Goal: Find specific page/section: Find specific page/section

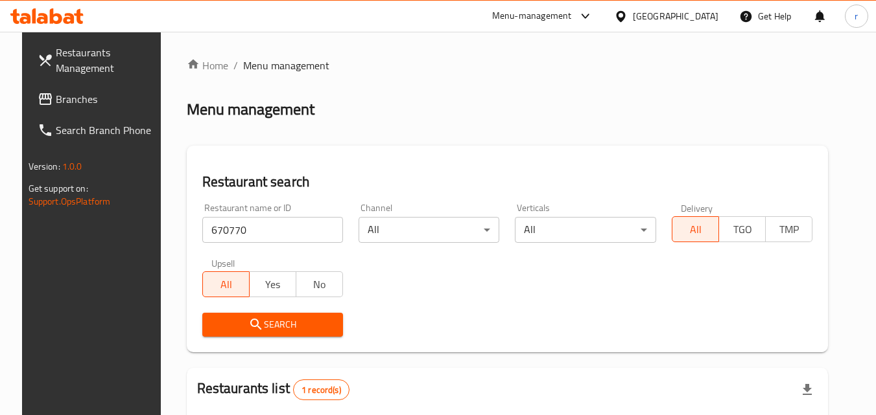
scroll to position [130, 0]
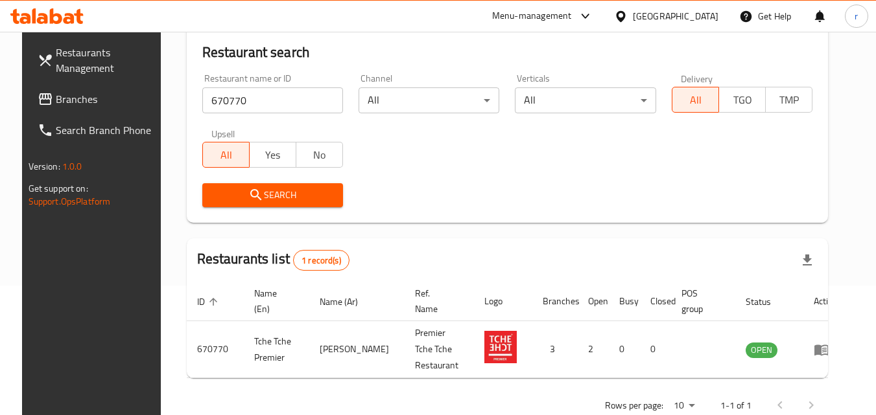
click at [78, 97] on span "Branches" at bounding box center [107, 99] width 102 height 16
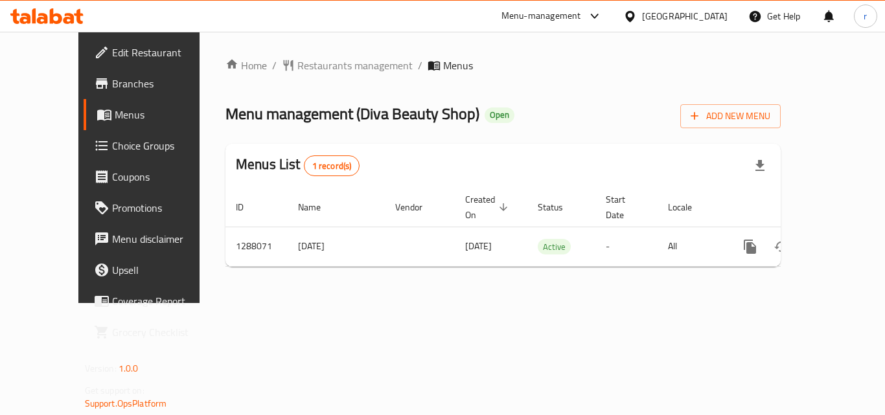
click at [331, 66] on span "Restaurants management" at bounding box center [355, 66] width 115 height 16
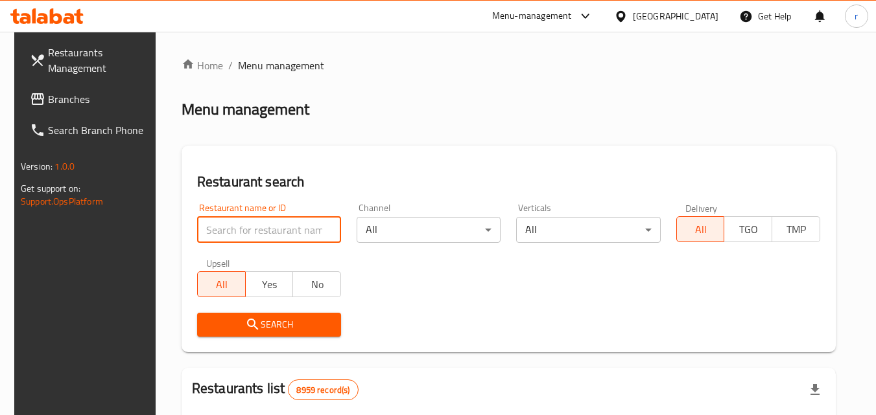
click at [288, 233] on input "search" at bounding box center [269, 230] width 144 height 26
paste input "696964"
type input "696964"
click button "Search" at bounding box center [269, 325] width 144 height 24
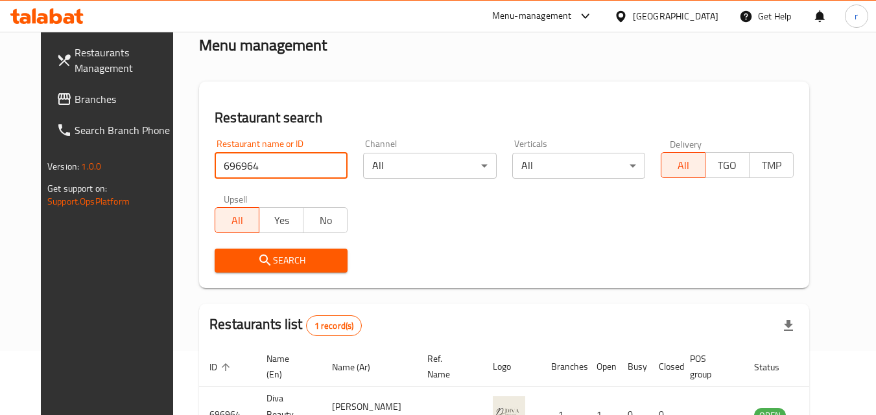
scroll to position [152, 0]
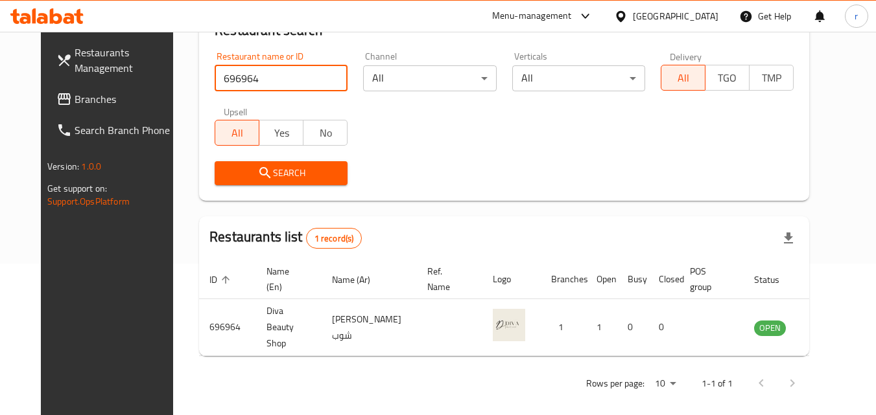
click at [633, 20] on div at bounding box center [623, 16] width 19 height 14
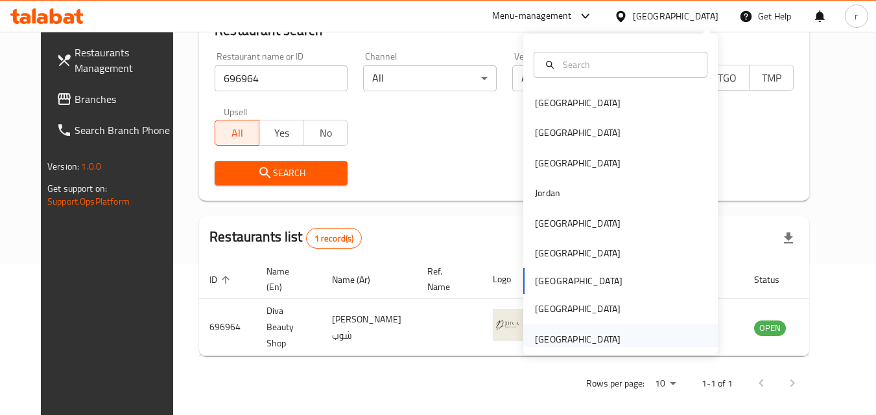
click at [578, 329] on div "[GEOGRAPHIC_DATA]" at bounding box center [577, 340] width 106 height 30
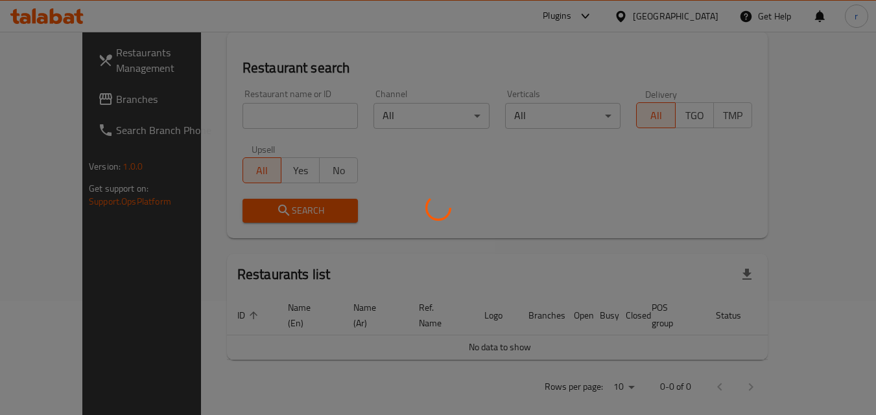
scroll to position [152, 0]
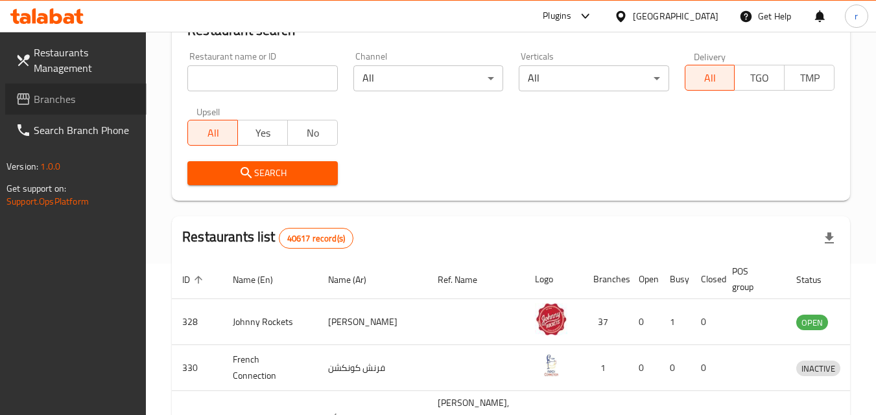
click at [84, 96] on span "Branches" at bounding box center [85, 99] width 102 height 16
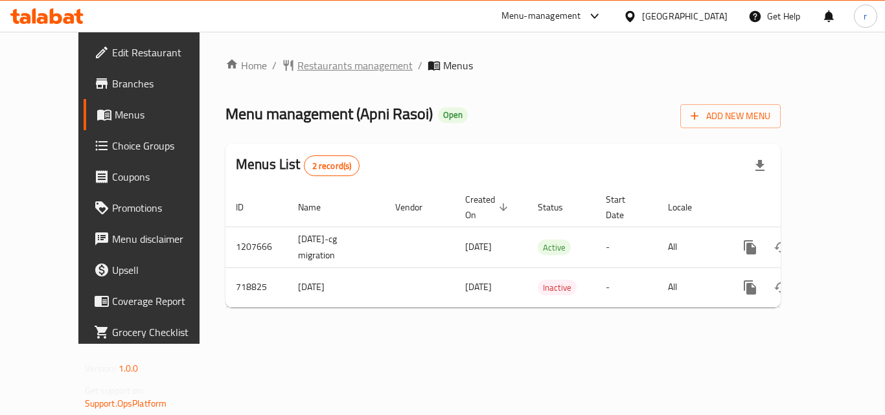
click at [314, 60] on span "Restaurants management" at bounding box center [355, 66] width 115 height 16
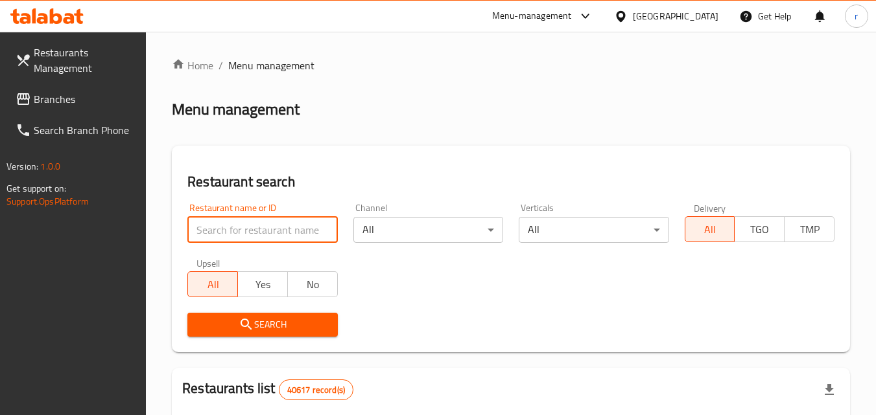
click at [270, 234] on input "search" at bounding box center [262, 230] width 150 height 26
paste input "645700"
type input "645700"
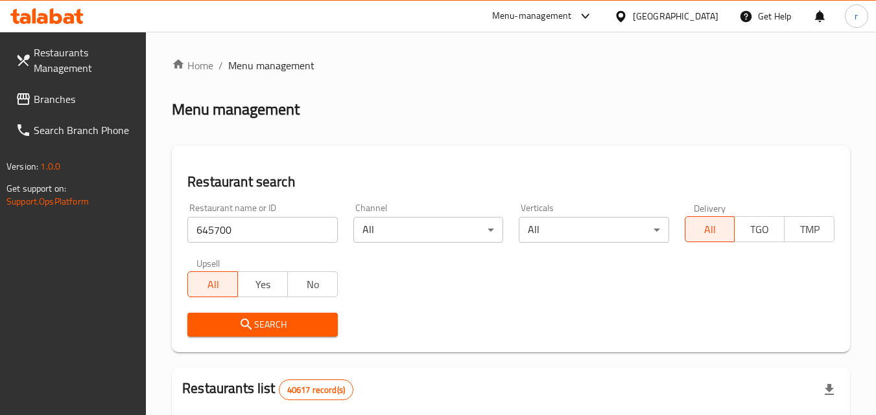
click at [266, 322] on span "Search" at bounding box center [262, 325] width 129 height 16
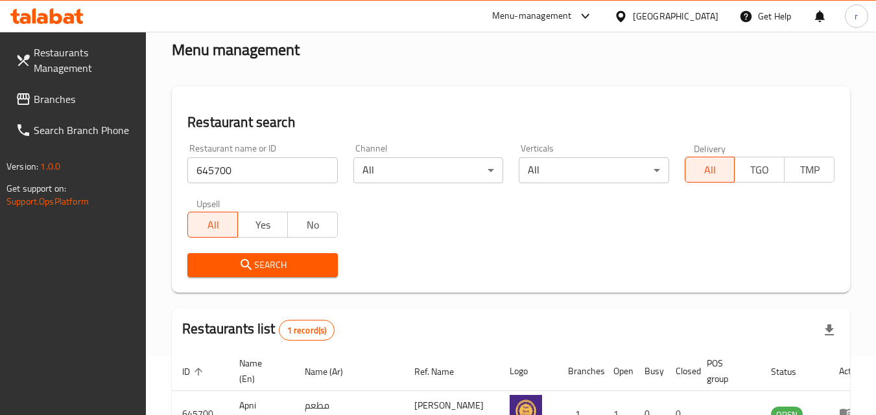
scroll to position [130, 0]
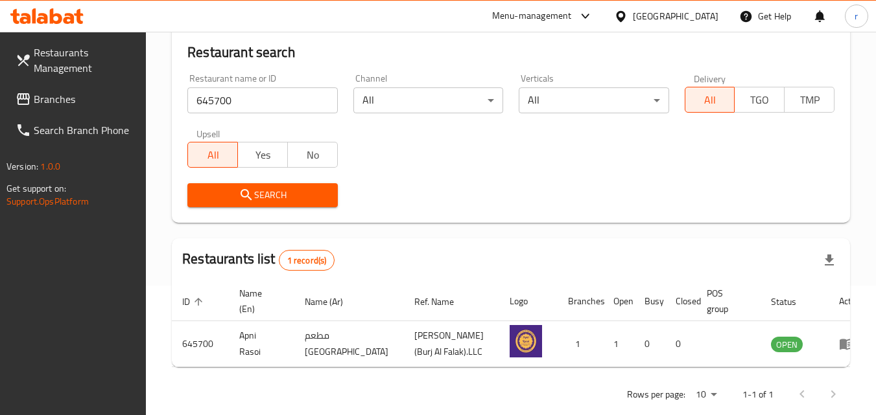
click at [18, 88] on link "Branches" at bounding box center [75, 99] width 141 height 31
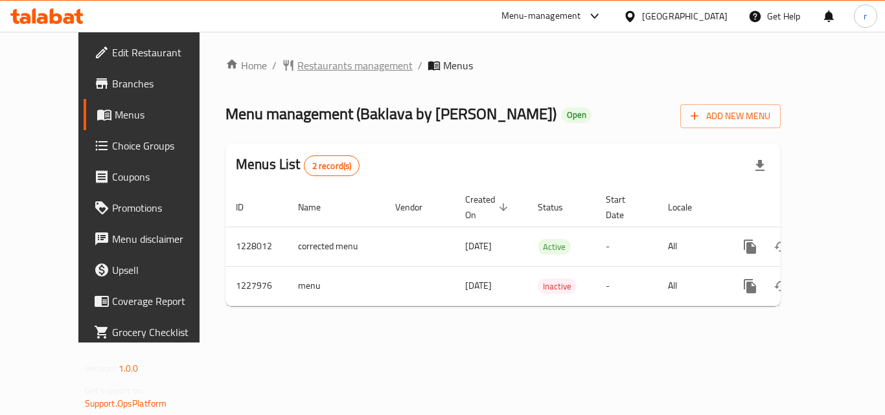
click at [330, 65] on span "Restaurants management" at bounding box center [355, 66] width 115 height 16
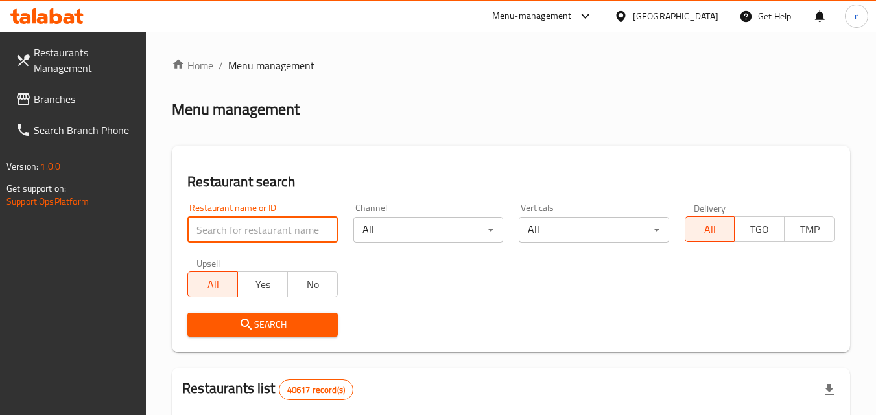
click at [286, 230] on input "search" at bounding box center [262, 230] width 150 height 26
paste input "676294"
type input "676294"
click button "Search" at bounding box center [262, 325] width 150 height 24
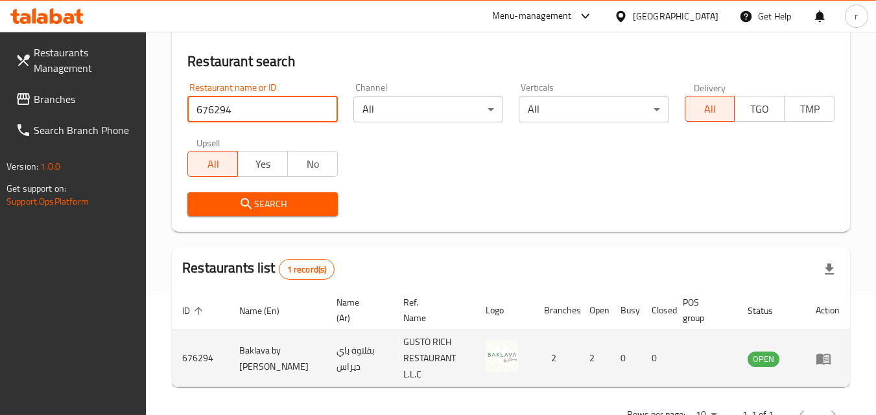
scroll to position [163, 0]
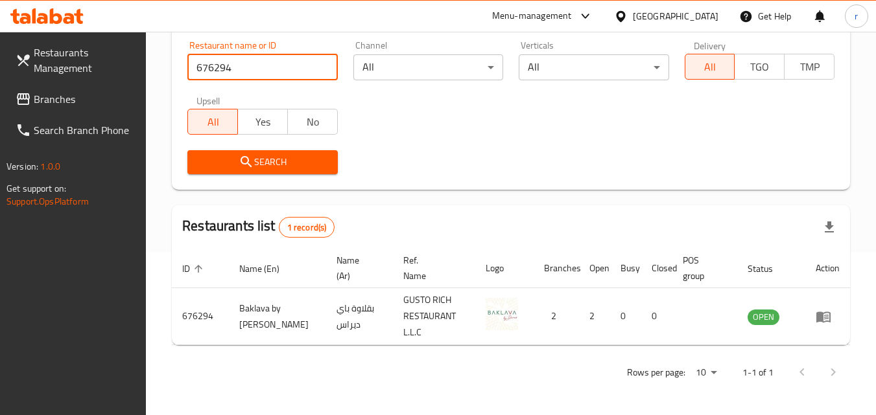
click at [670, 11] on div "[GEOGRAPHIC_DATA]" at bounding box center [676, 16] width 86 height 14
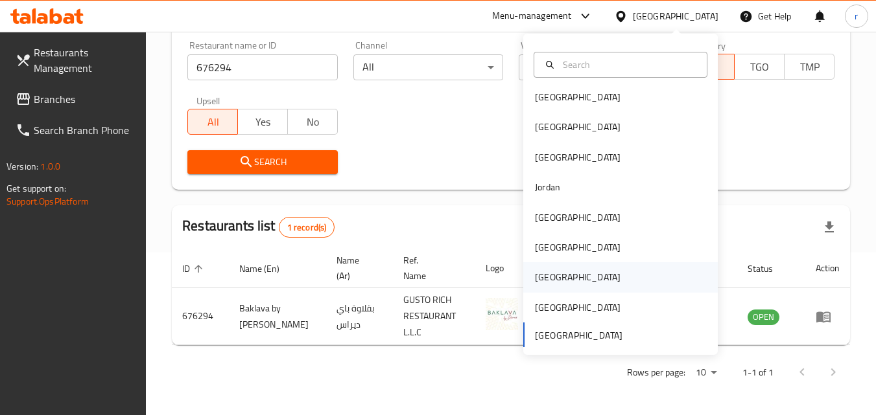
scroll to position [7, 0]
click at [543, 213] on div "Kuwait" at bounding box center [578, 216] width 86 height 14
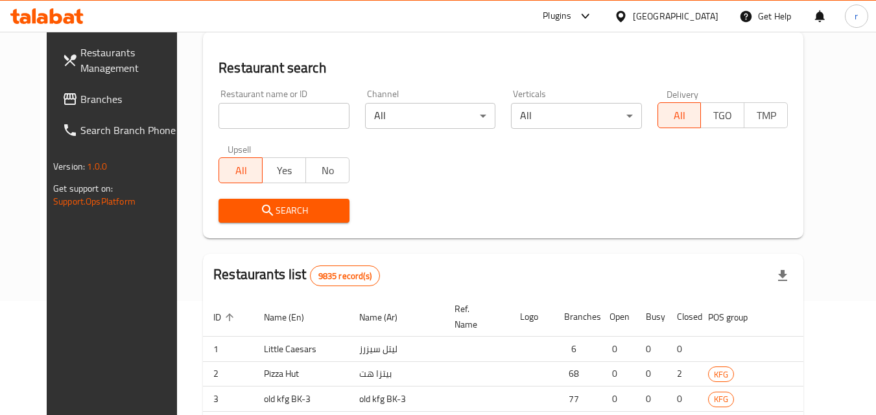
scroll to position [163, 0]
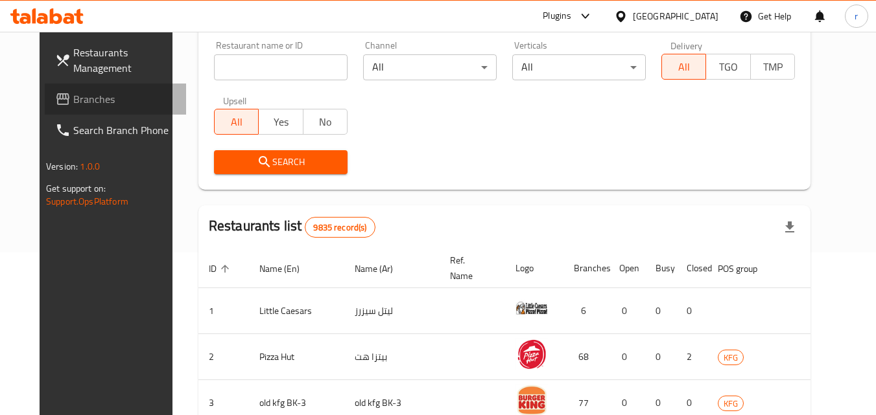
click at [75, 97] on span "Branches" at bounding box center [124, 99] width 102 height 16
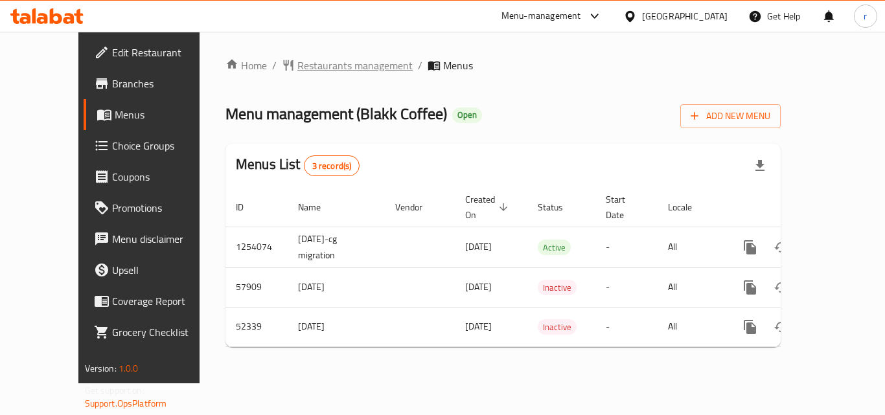
click at [306, 61] on span "Restaurants management" at bounding box center [355, 66] width 115 height 16
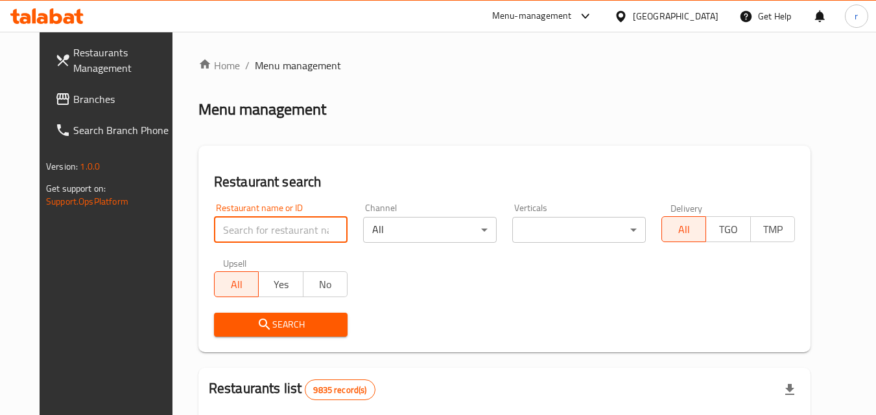
click at [308, 230] on input "search" at bounding box center [281, 230] width 134 height 26
paste input "26020"
type input "26020"
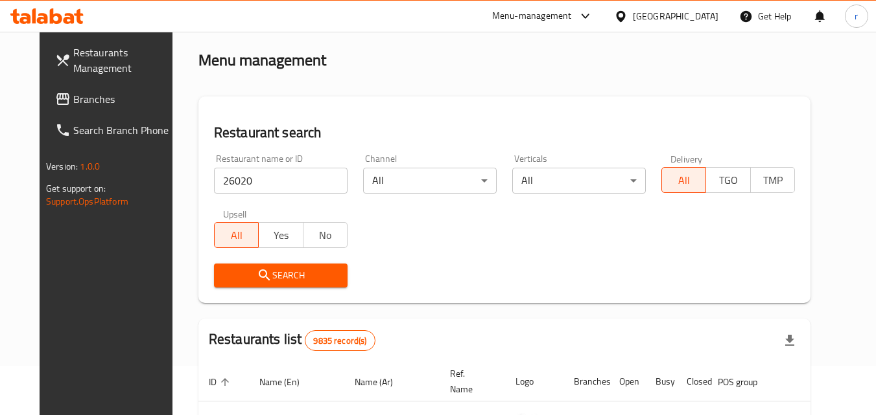
scroll to position [130, 0]
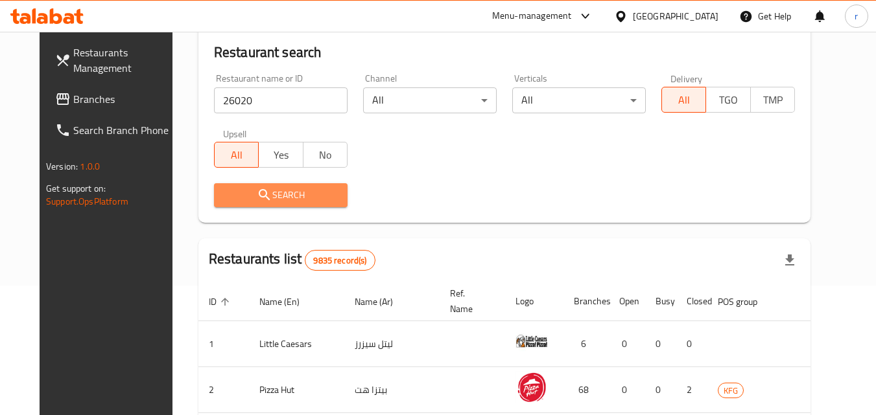
click at [224, 191] on span "Search" at bounding box center [280, 195] width 113 height 16
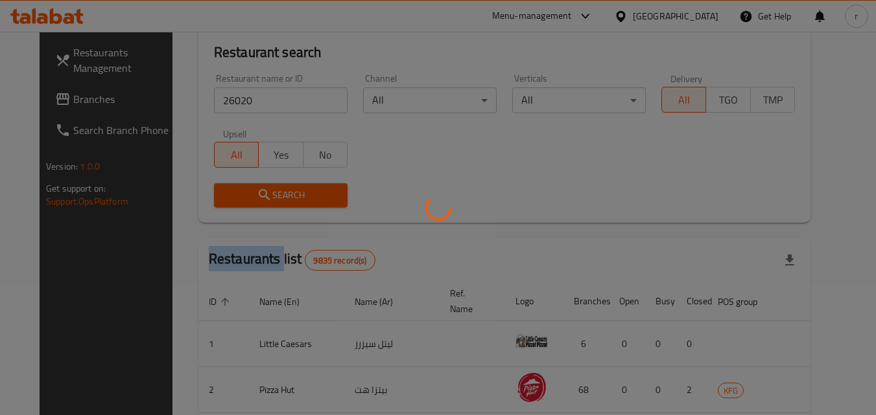
click at [215, 191] on div at bounding box center [438, 207] width 876 height 415
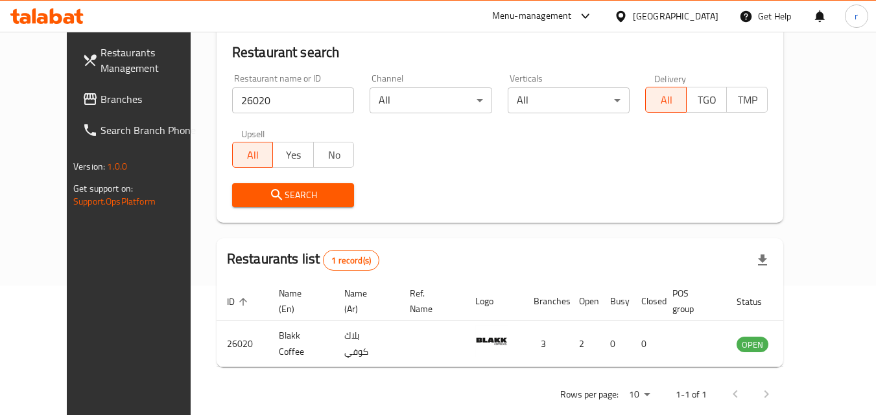
click at [492, 174] on div "Restaurant name or ID 26020 Restaurant name or ID Channel All ​ Verticals All ​…" at bounding box center [499, 140] width 551 height 149
click at [693, 19] on div "[GEOGRAPHIC_DATA]" at bounding box center [676, 16] width 86 height 14
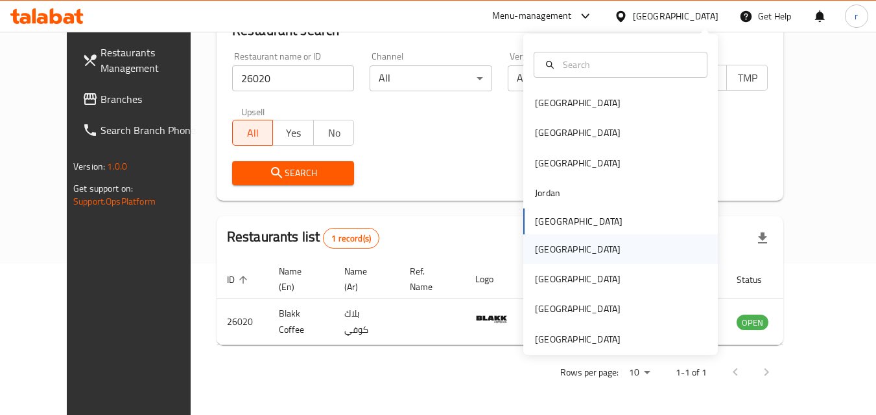
click at [552, 246] on div "[GEOGRAPHIC_DATA]" at bounding box center [577, 250] width 106 height 30
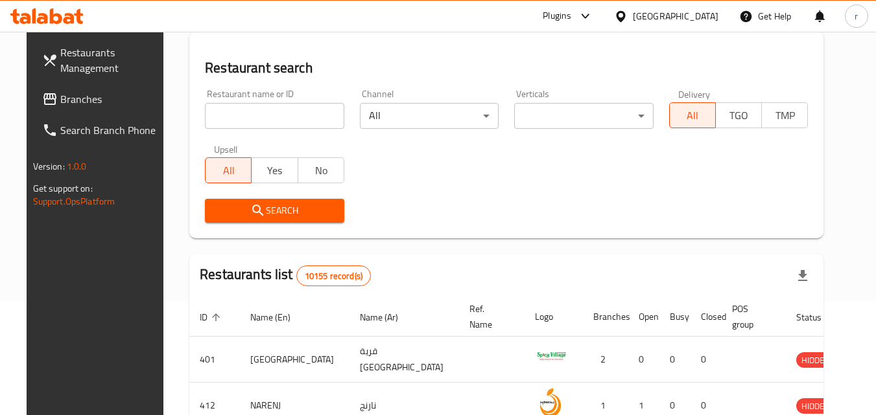
scroll to position [152, 0]
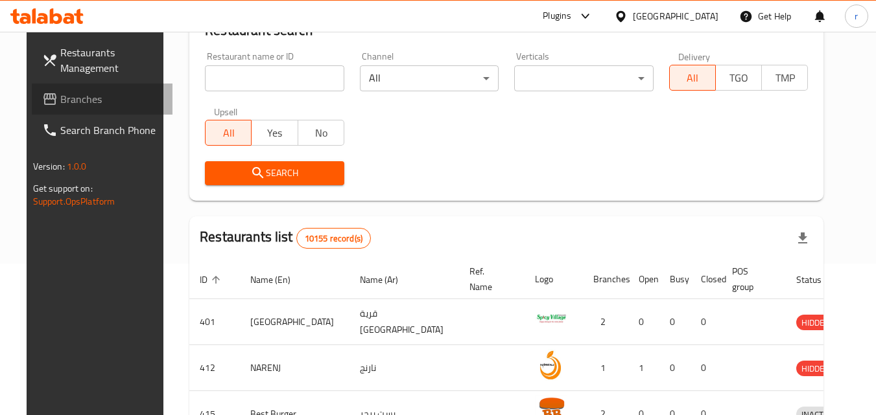
click at [61, 109] on link "Branches" at bounding box center [102, 99] width 141 height 31
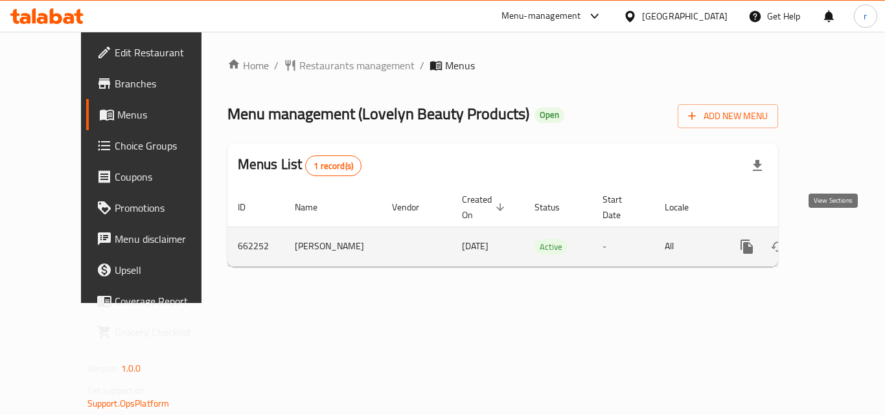
click at [827, 244] on link "enhanced table" at bounding box center [840, 246] width 31 height 31
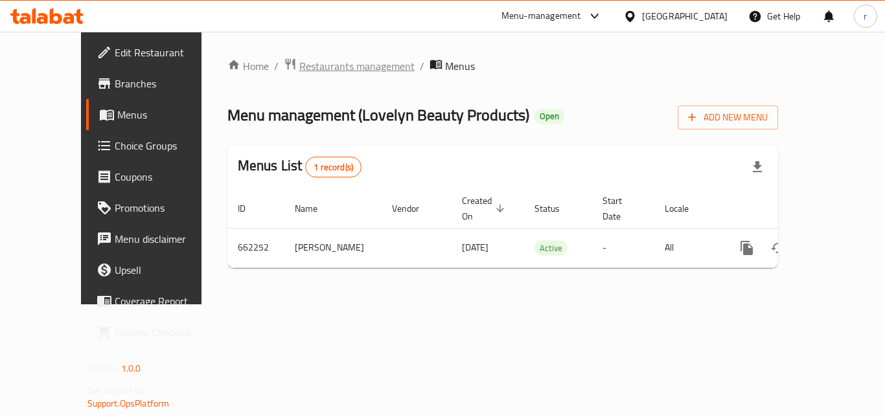
click at [299, 70] on span "Restaurants management" at bounding box center [356, 66] width 115 height 16
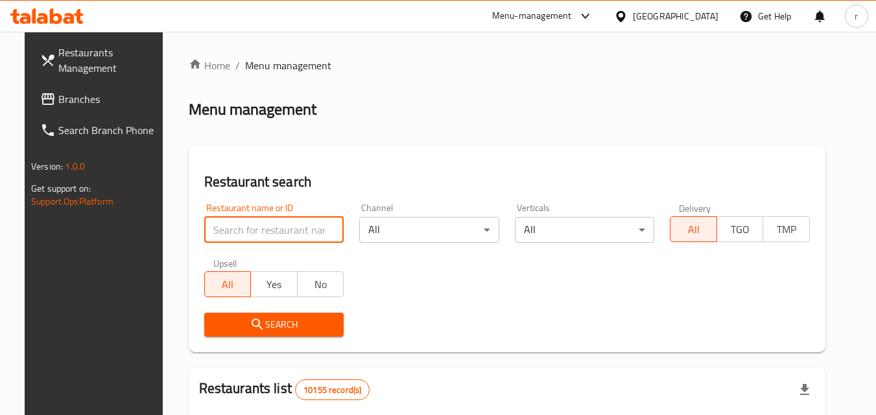
click at [274, 232] on input "search" at bounding box center [274, 230] width 140 height 26
paste input "641783"
type input "641783"
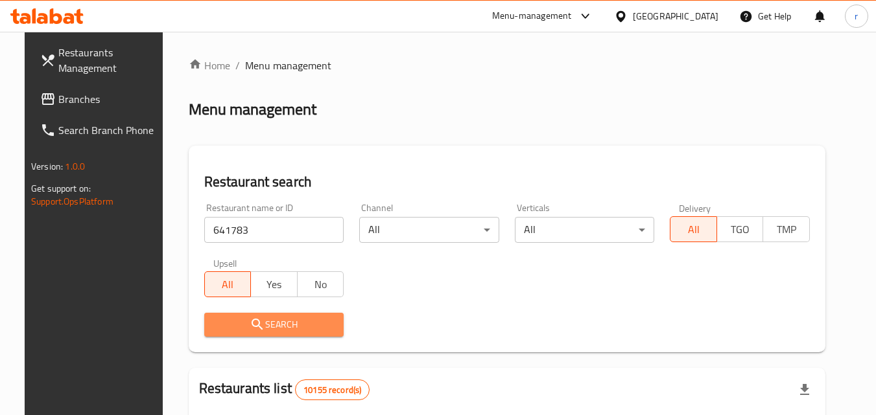
click at [257, 321] on span "Search" at bounding box center [274, 325] width 119 height 16
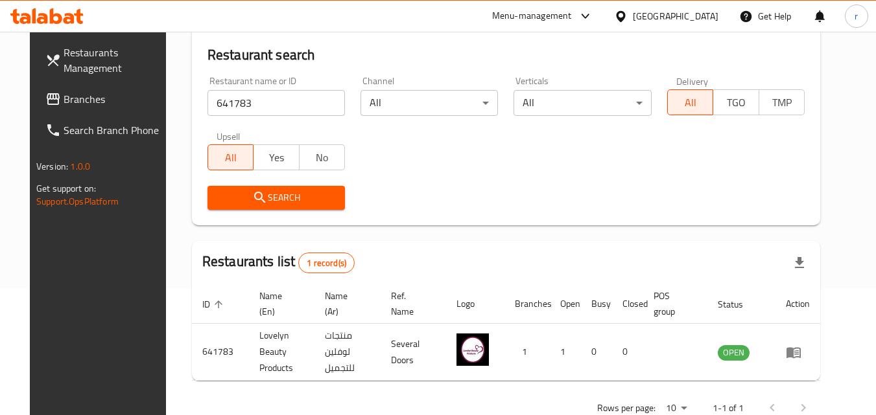
scroll to position [152, 0]
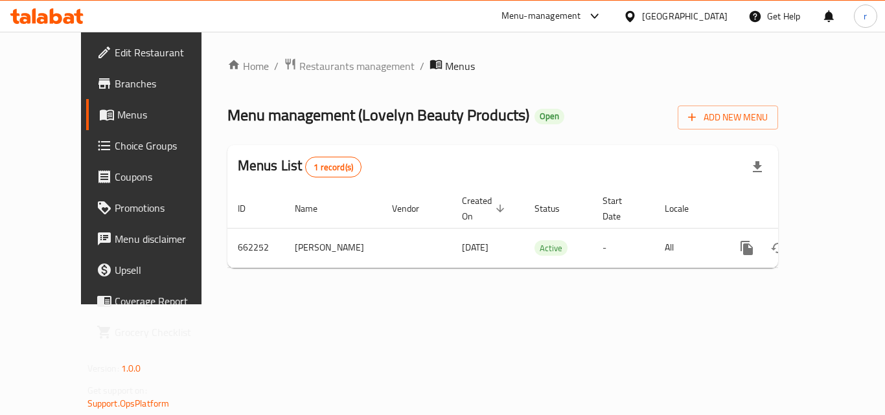
click at [642, 15] on div at bounding box center [633, 16] width 19 height 14
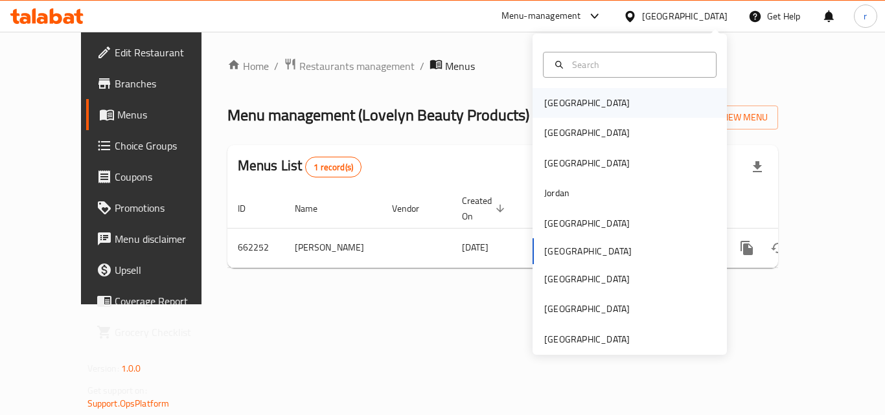
click at [551, 105] on div "[GEOGRAPHIC_DATA]" at bounding box center [587, 103] width 86 height 14
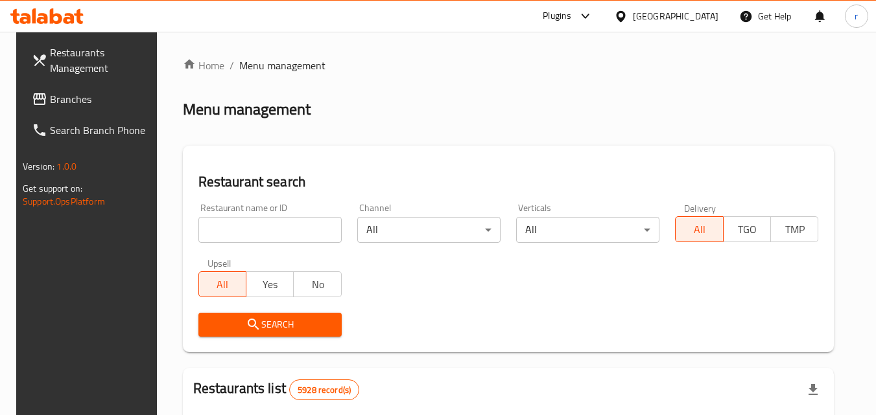
click at [88, 106] on span "Branches" at bounding box center [101, 99] width 102 height 16
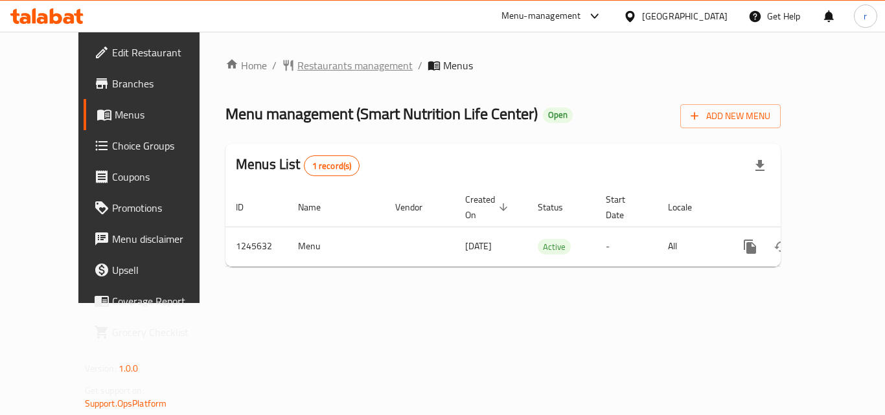
click at [327, 65] on span "Restaurants management" at bounding box center [355, 66] width 115 height 16
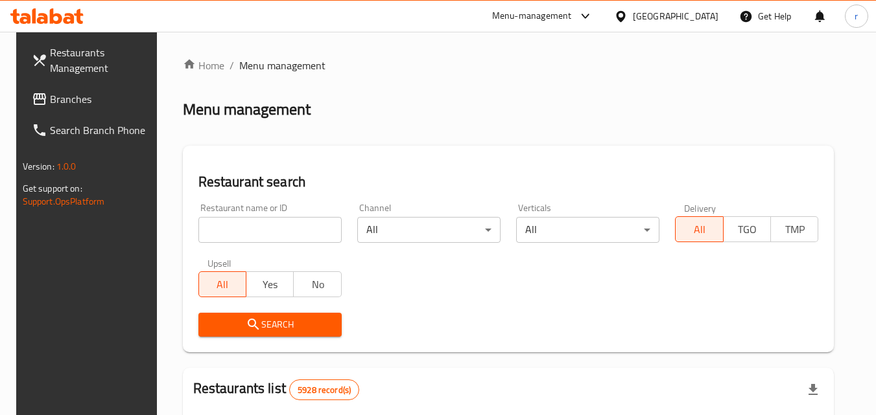
click at [292, 229] on input "search" at bounding box center [269, 230] width 143 height 26
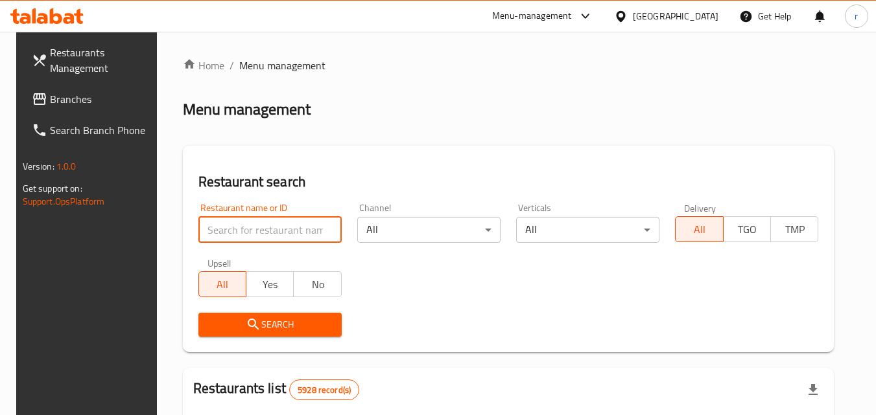
paste input "682591"
type input "682591"
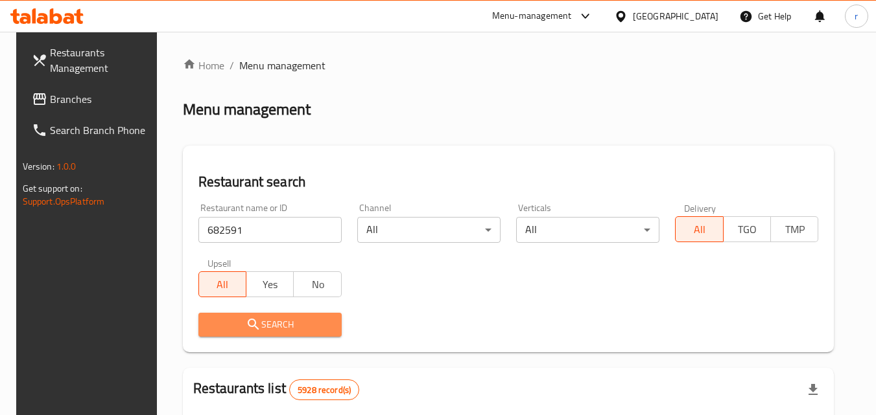
click at [279, 317] on span "Search" at bounding box center [270, 325] width 123 height 16
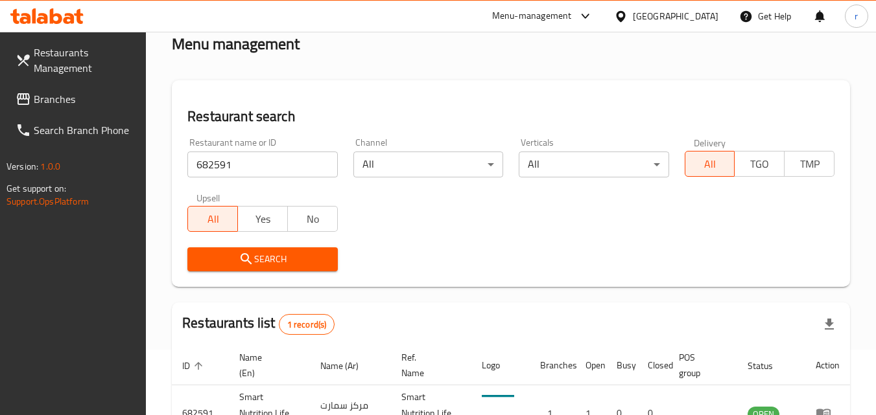
scroll to position [163, 0]
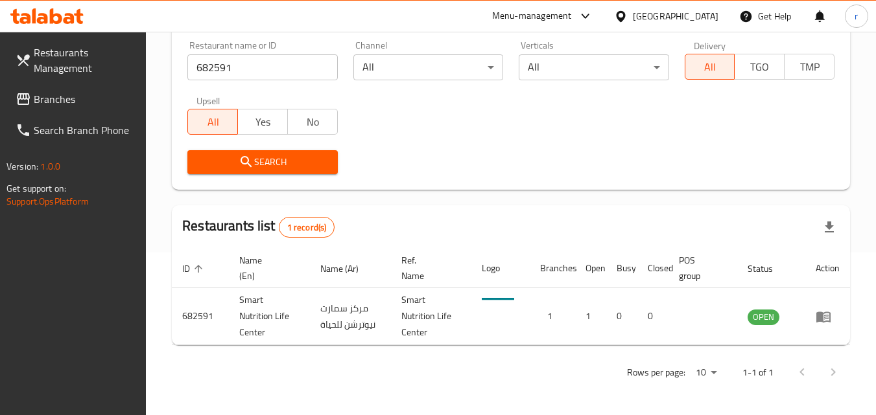
click at [690, 16] on div "Bahrain" at bounding box center [676, 16] width 86 height 14
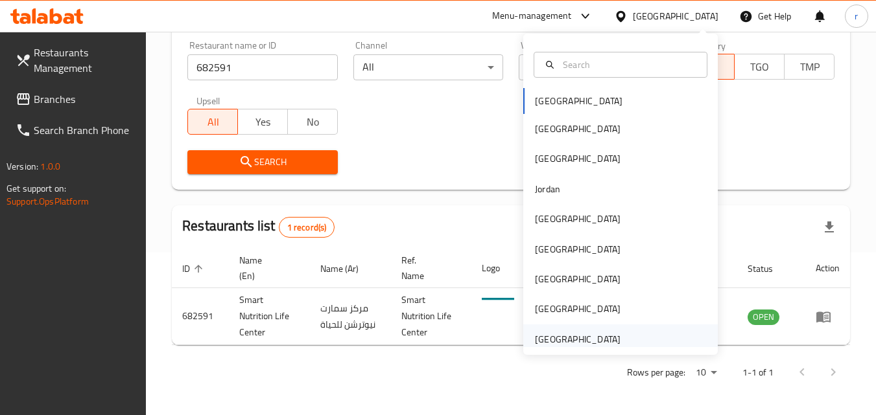
click at [637, 339] on div "[GEOGRAPHIC_DATA]" at bounding box center [620, 340] width 194 height 30
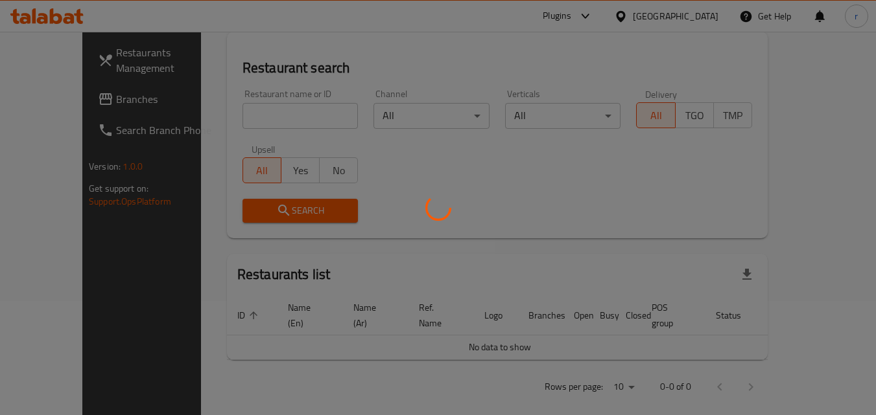
scroll to position [163, 0]
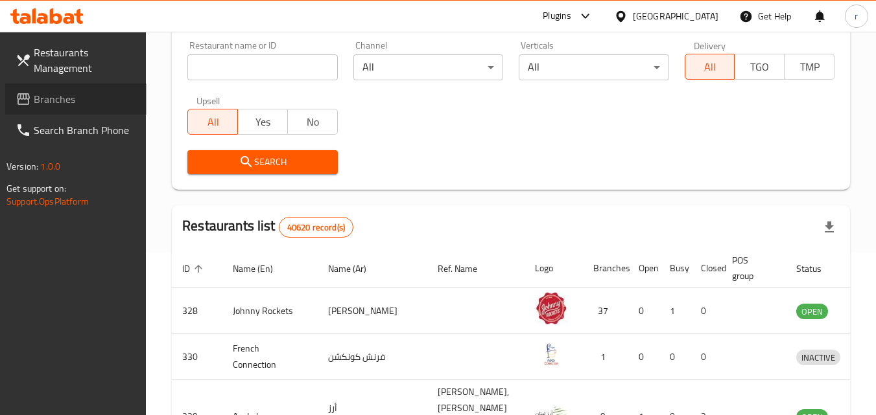
click at [88, 105] on span "Branches" at bounding box center [85, 99] width 102 height 16
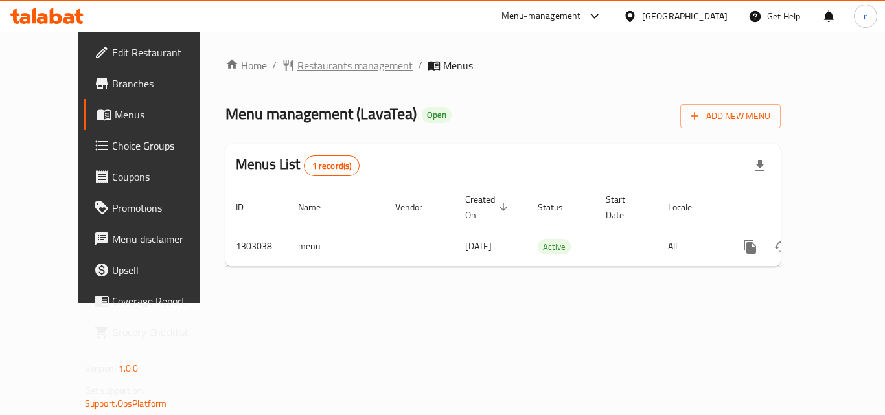
click at [298, 59] on span "Restaurants management" at bounding box center [355, 66] width 115 height 16
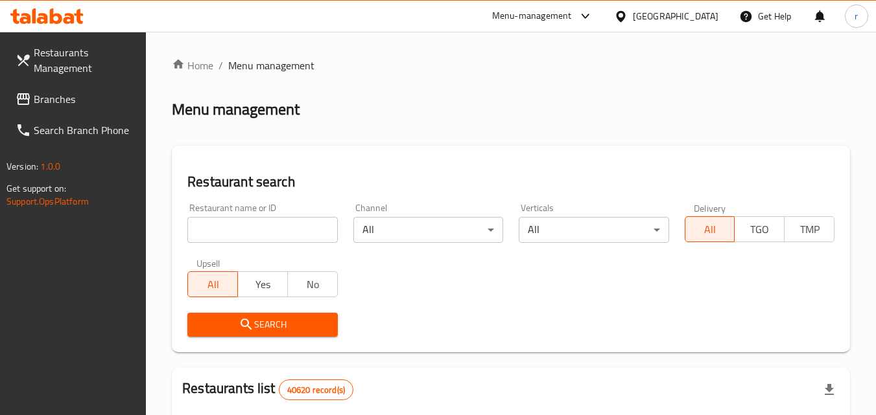
click at [272, 231] on input "search" at bounding box center [262, 230] width 150 height 26
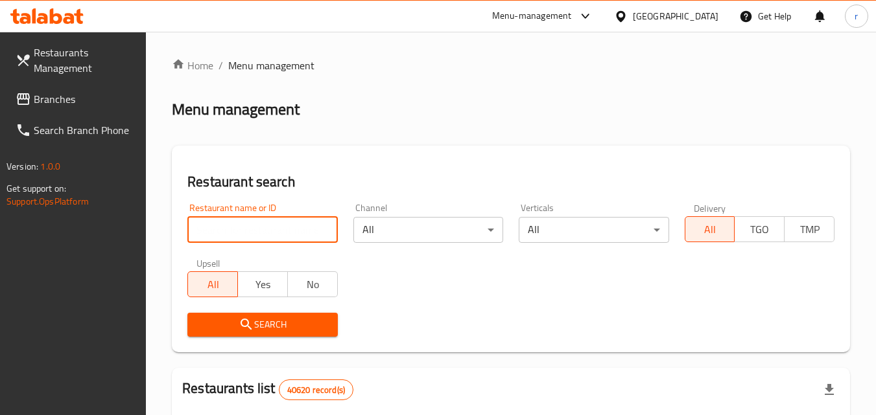
paste input "702674"
type input "702674"
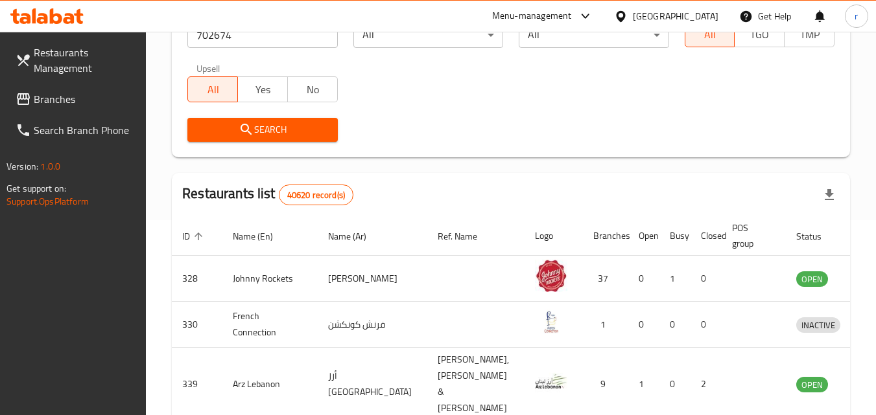
scroll to position [194, 0]
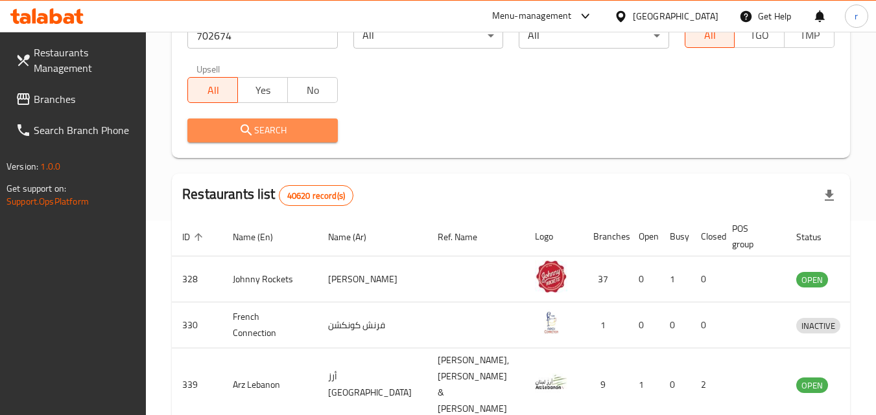
click at [282, 128] on span "Search" at bounding box center [262, 131] width 129 height 16
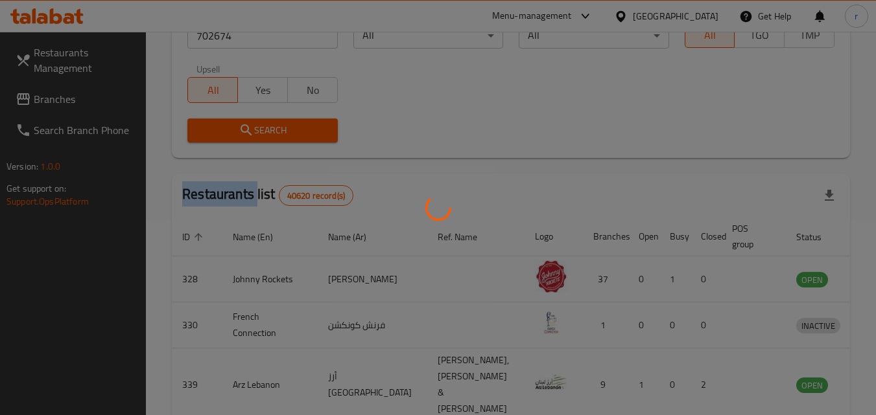
click at [282, 128] on div at bounding box center [438, 207] width 876 height 415
